Goal: Task Accomplishment & Management: Manage account settings

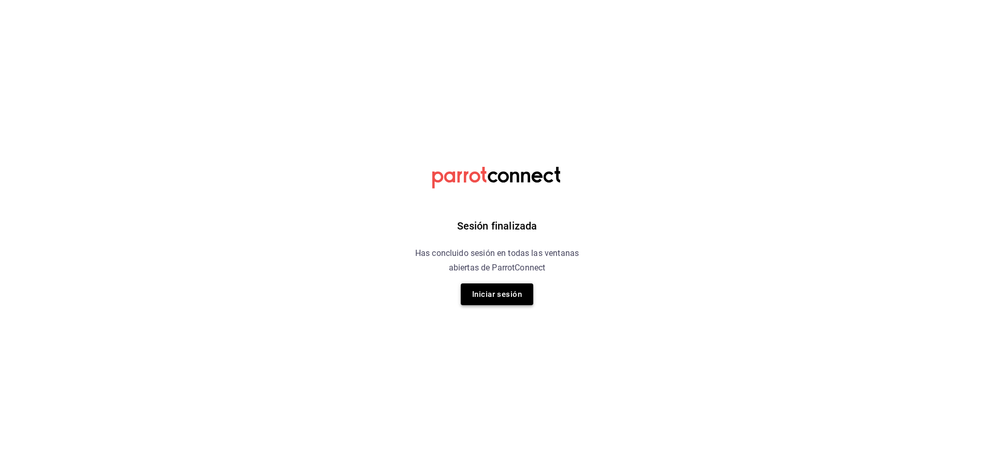
click at [483, 296] on button "Iniciar sesión" at bounding box center [497, 294] width 73 height 22
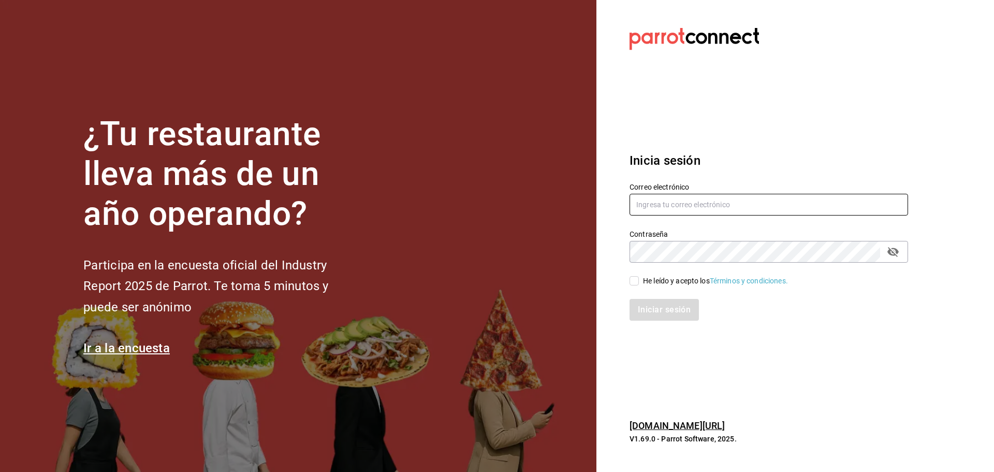
type input "sistemas@inestrevo.com.mx"
click at [638, 277] on input "He leído y acepto los Términos y condiciones." at bounding box center [634, 280] width 9 height 9
checkbox input "true"
click at [642, 304] on button "Iniciar sesión" at bounding box center [665, 310] width 70 height 22
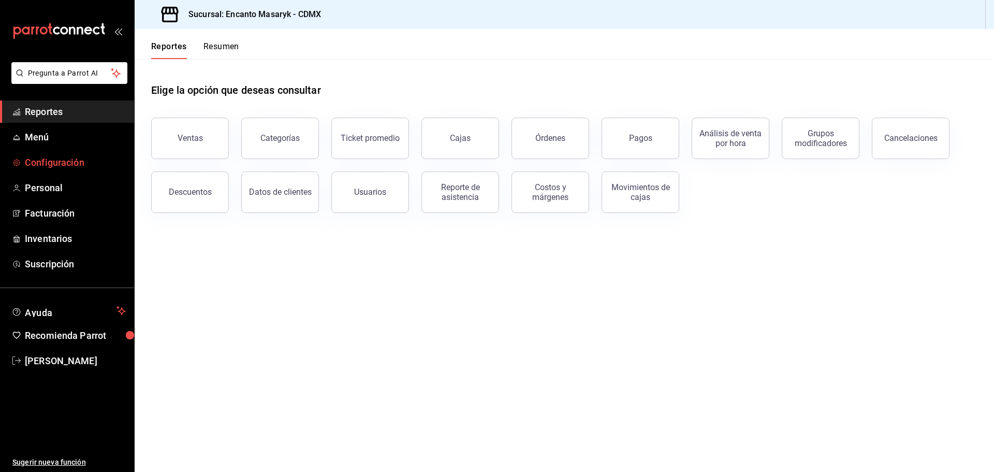
click at [42, 163] on span "Configuración" at bounding box center [75, 162] width 101 height 14
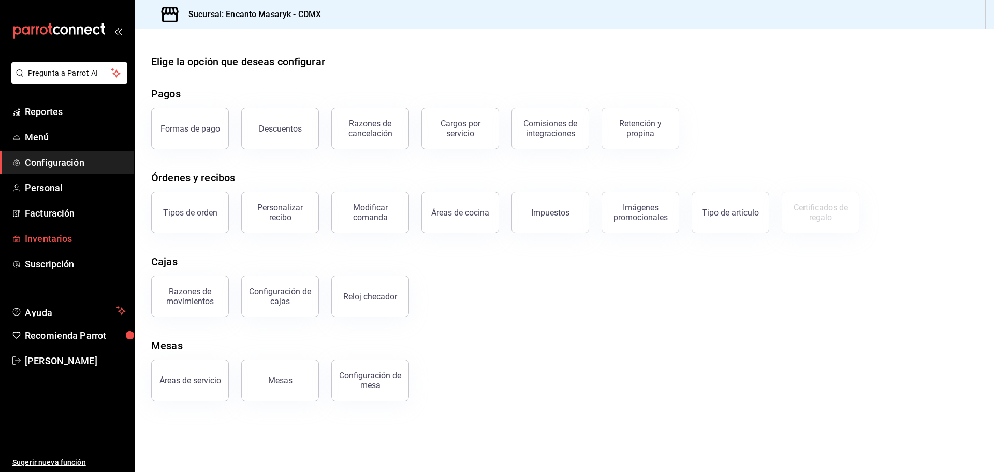
click at [47, 243] on span "Inventarios" at bounding box center [75, 239] width 101 height 14
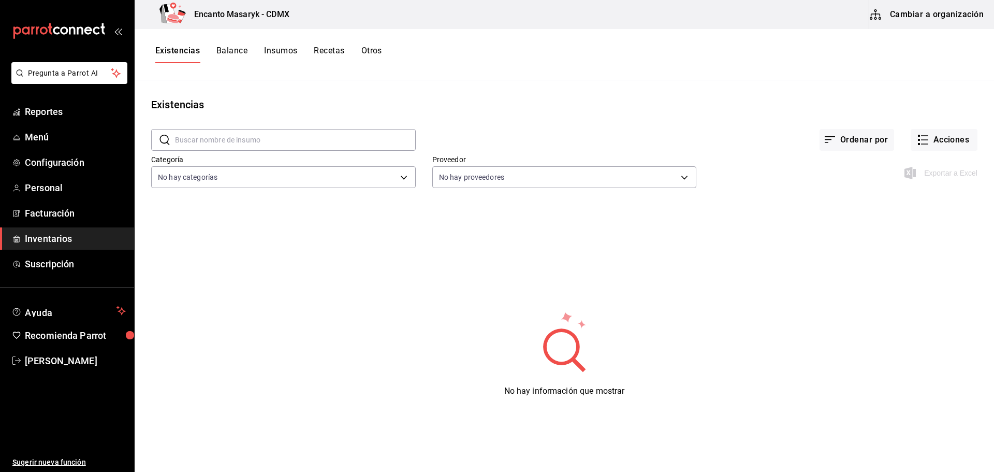
click at [924, 14] on button "Cambiar a organización" at bounding box center [928, 14] width 117 height 29
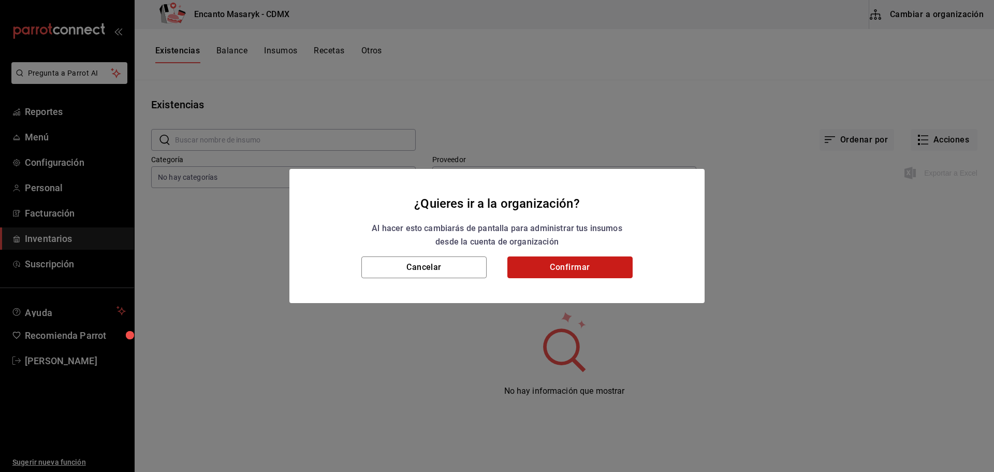
click at [542, 270] on button "Confirmar" at bounding box center [570, 267] width 125 height 22
